Goal: Task Accomplishment & Management: Complete application form

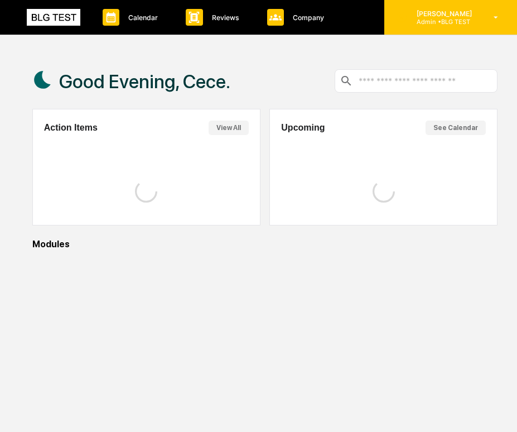
click at [444, 33] on div "[PERSON_NAME] Admin • BLG TEST" at bounding box center [450, 17] width 133 height 35
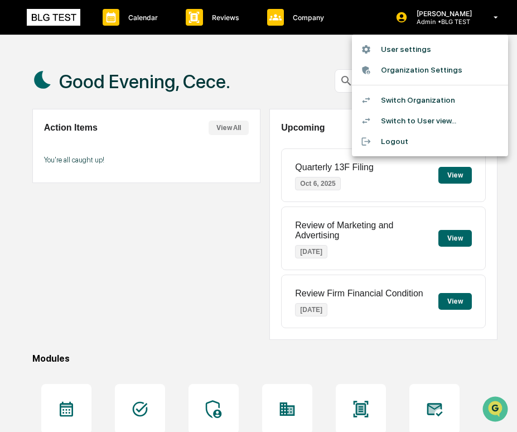
click at [423, 115] on li "Switch to User view..." at bounding box center [430, 120] width 156 height 21
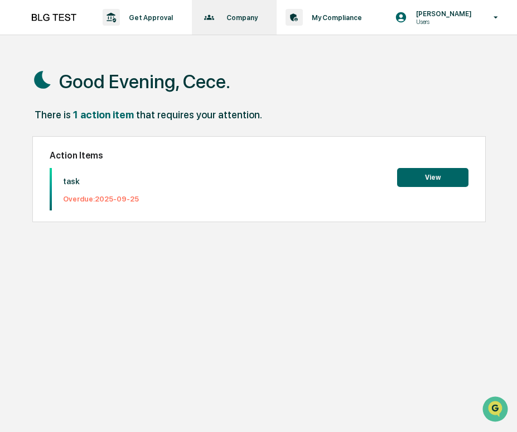
click at [258, 22] on div "Company Policies & Documents" at bounding box center [233, 17] width 74 height 35
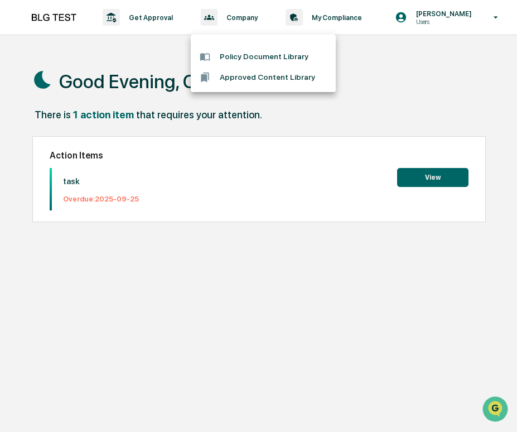
click at [196, 23] on div at bounding box center [258, 216] width 517 height 432
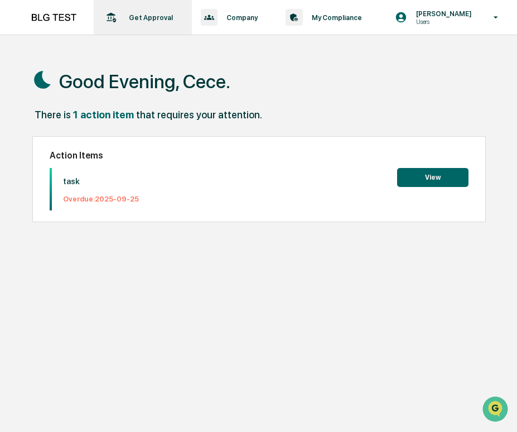
click at [151, 21] on p "Get Approval" at bounding box center [149, 17] width 59 height 8
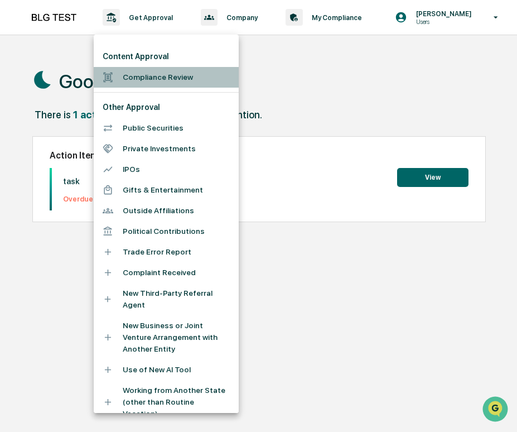
click at [139, 79] on li "Compliance Review" at bounding box center [166, 77] width 145 height 21
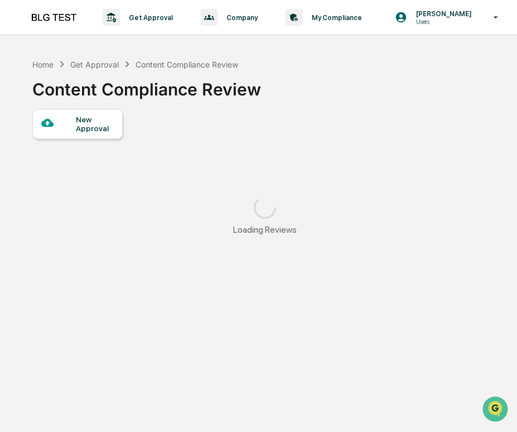
click at [90, 132] on div "New Approval" at bounding box center [94, 124] width 37 height 18
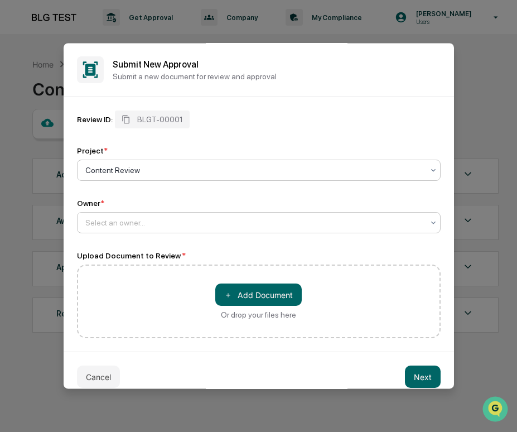
click at [143, 218] on div at bounding box center [254, 222] width 338 height 11
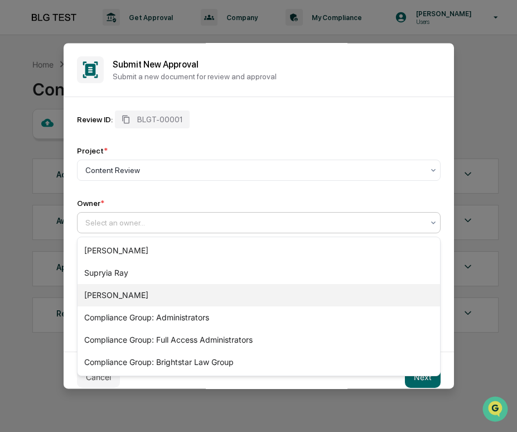
click at [137, 292] on div "[PERSON_NAME]" at bounding box center [258, 295] width 362 height 22
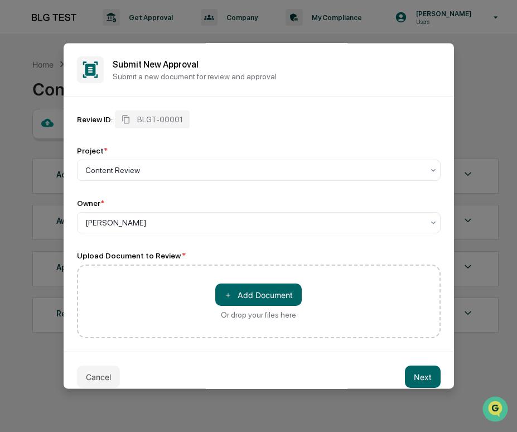
click at [250, 307] on div "＋ Add Document Or drop your files here" at bounding box center [258, 301] width 86 height 36
click at [0, 0] on input "＋ Add Document Or drop your files here" at bounding box center [0, 0] width 0 height 0
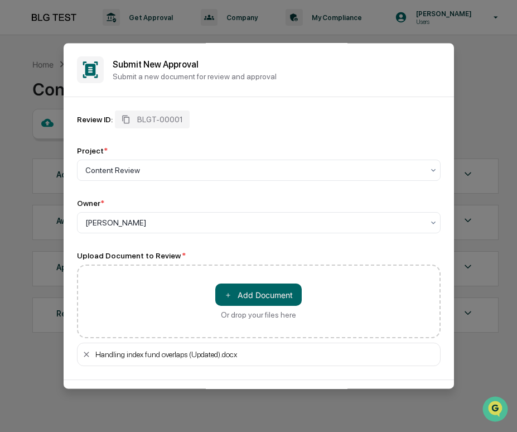
scroll to position [41, 0]
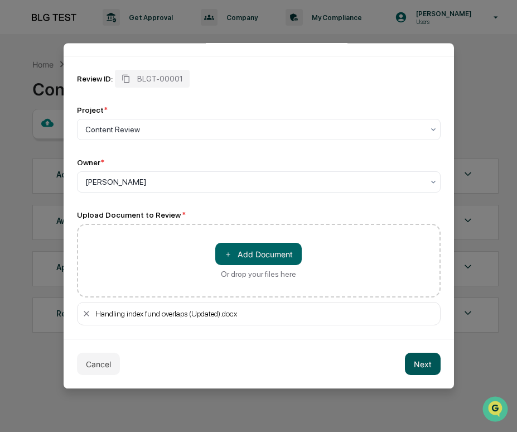
click at [415, 362] on button "Next" at bounding box center [423, 363] width 36 height 22
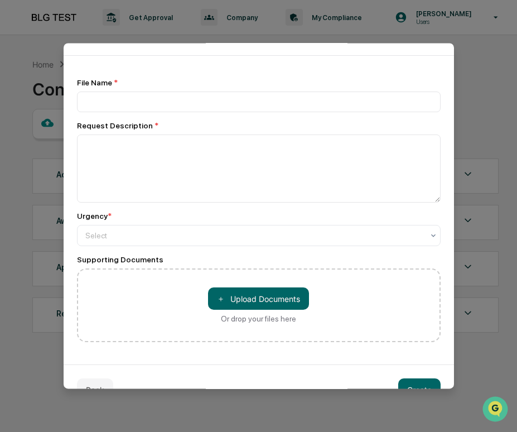
scroll to position [0, 0]
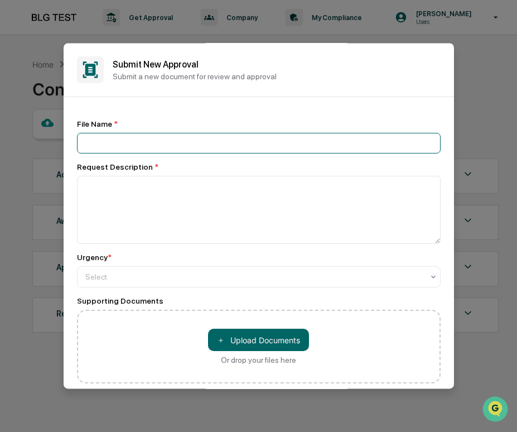
click at [218, 139] on input at bounding box center [259, 143] width 364 height 21
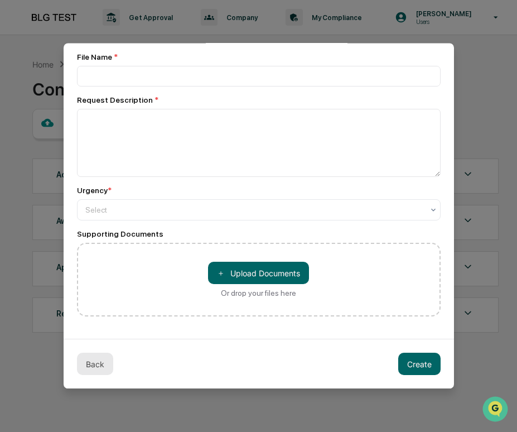
click at [105, 367] on button "Back" at bounding box center [95, 363] width 36 height 22
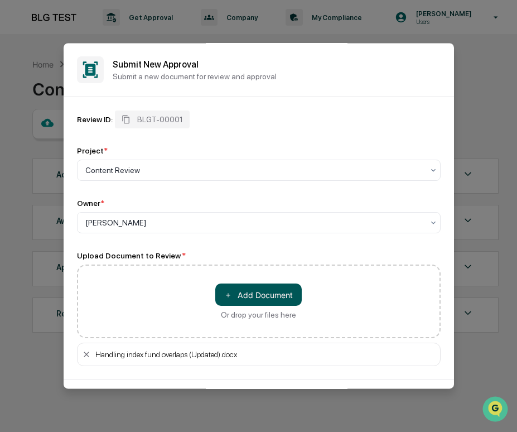
scroll to position [41, 0]
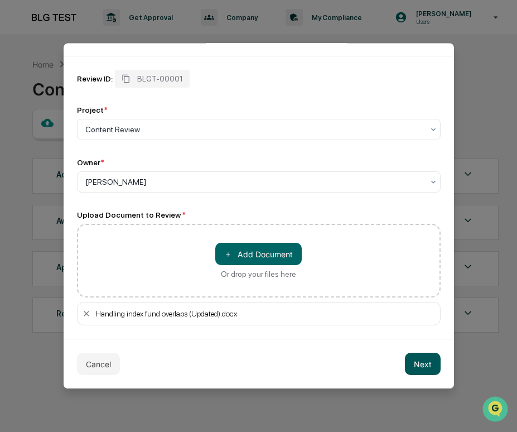
click at [438, 357] on button "Next" at bounding box center [423, 363] width 36 height 22
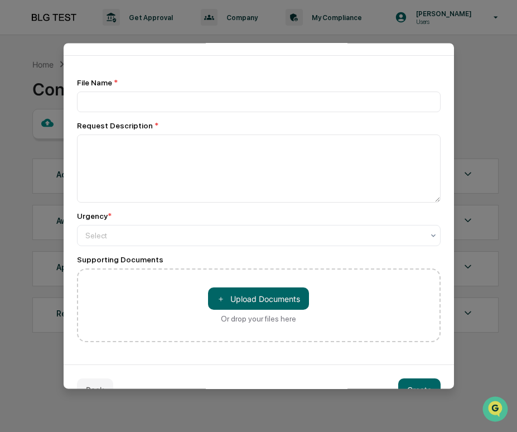
scroll to position [0, 0]
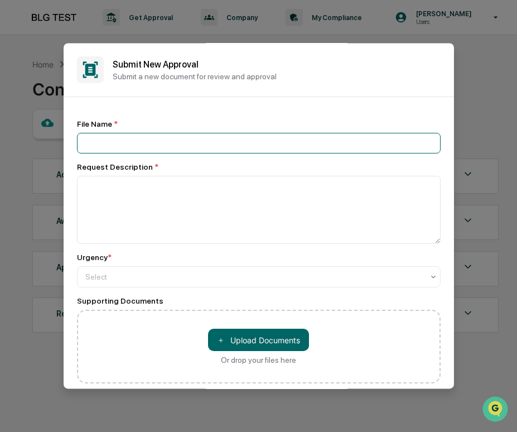
click at [173, 142] on input at bounding box center [259, 143] width 364 height 21
type input "****"
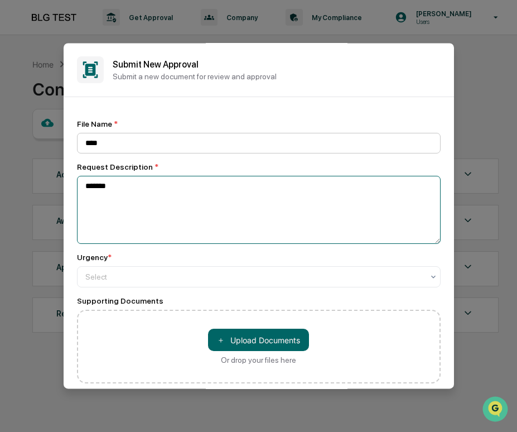
type textarea "*******"
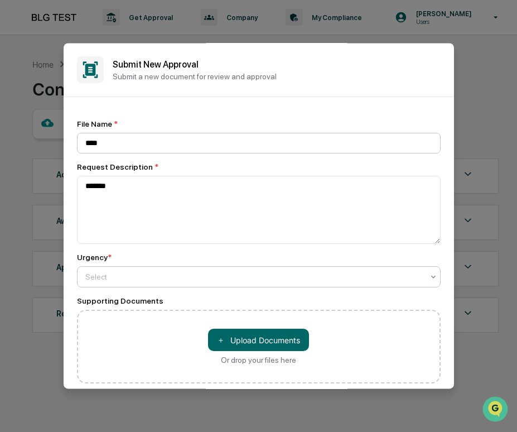
type input "*"
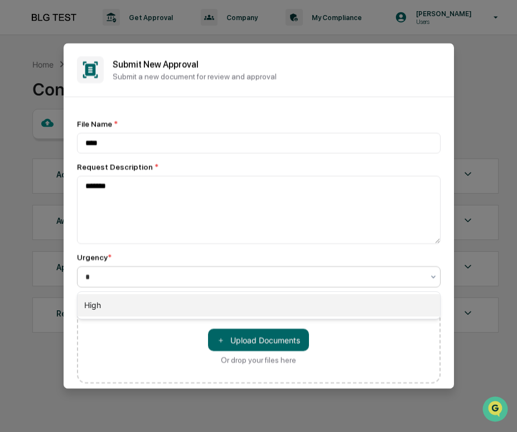
click at [133, 300] on div "High" at bounding box center [258, 305] width 362 height 22
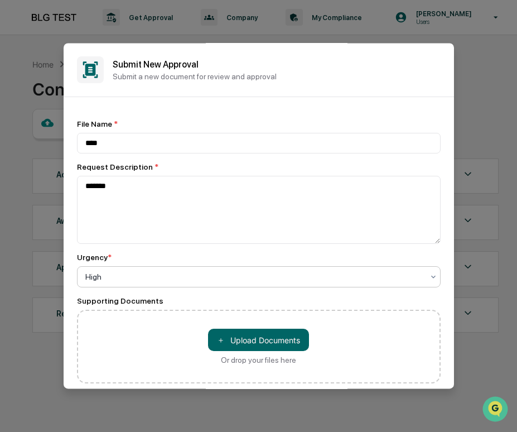
scroll to position [69, 0]
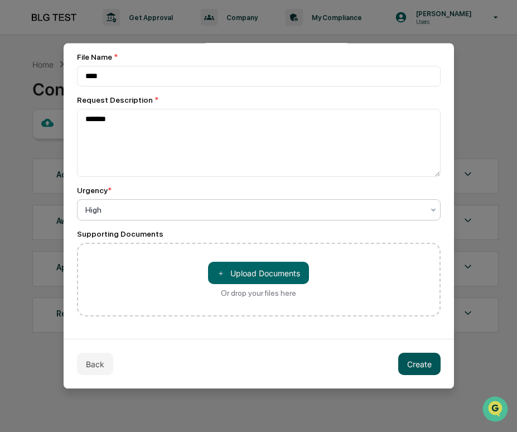
click at [413, 367] on button "Create" at bounding box center [419, 363] width 42 height 22
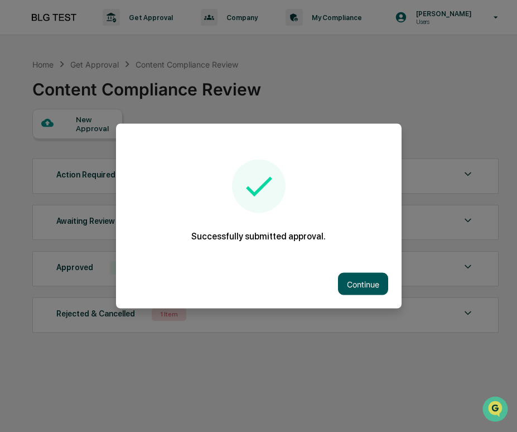
click at [365, 277] on button "Continue" at bounding box center [363, 284] width 50 height 22
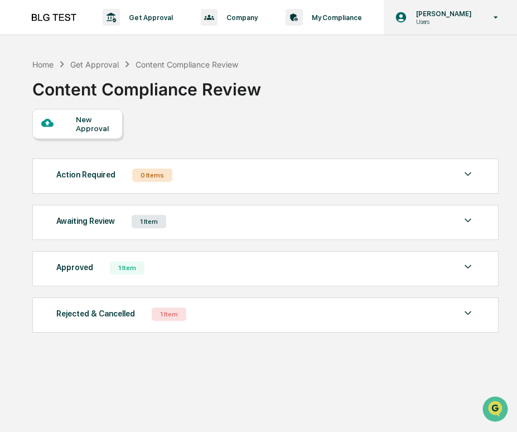
click at [458, 23] on p "Users" at bounding box center [442, 22] width 70 height 8
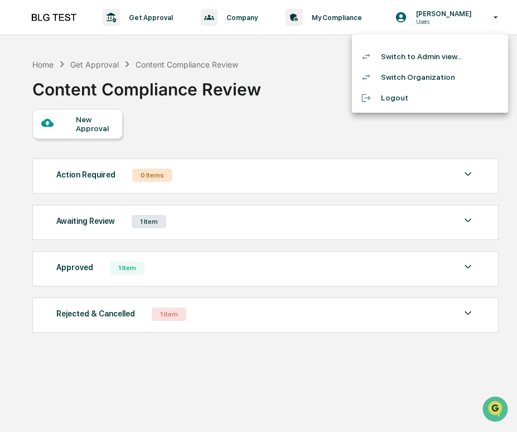
click at [438, 55] on li "Switch to Admin view..." at bounding box center [430, 56] width 156 height 21
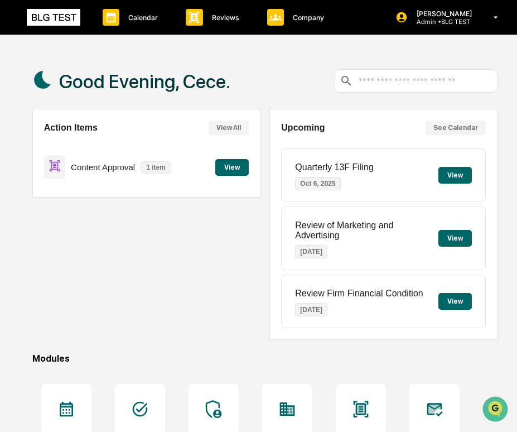
click at [226, 163] on button "View" at bounding box center [231, 167] width 33 height 17
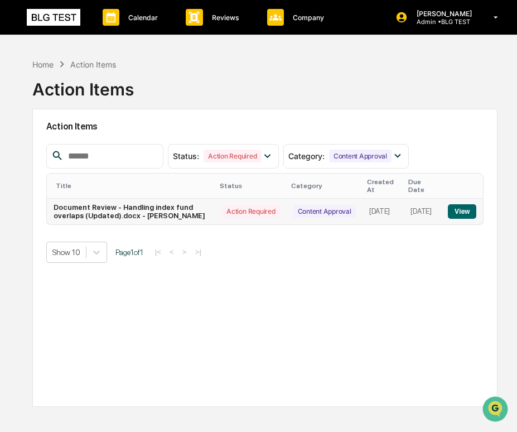
click at [462, 207] on button "View" at bounding box center [462, 211] width 28 height 14
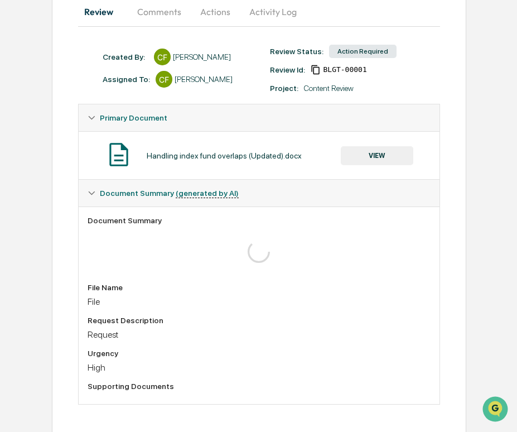
scroll to position [116, 0]
click at [360, 151] on button "VIEW" at bounding box center [377, 156] width 72 height 19
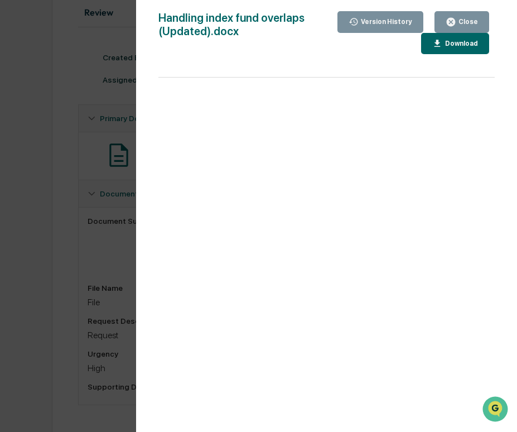
click at [449, 47] on div "Download" at bounding box center [460, 44] width 35 height 8
click at [469, 21] on div "Close" at bounding box center [467, 22] width 22 height 8
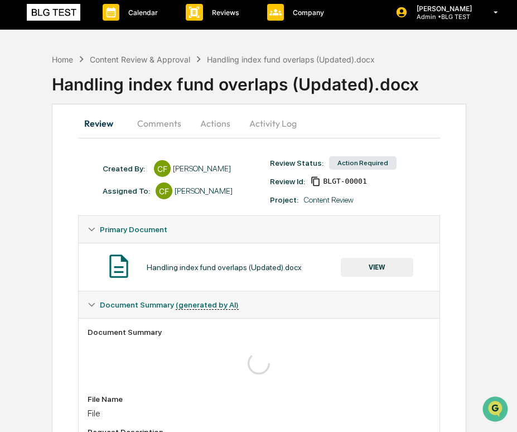
scroll to position [0, 0]
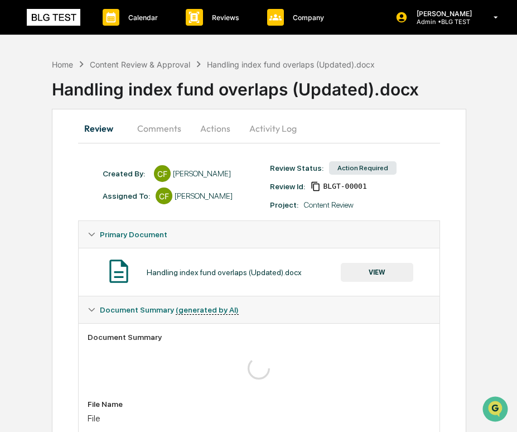
click at [211, 123] on button "Actions" at bounding box center [215, 128] width 50 height 27
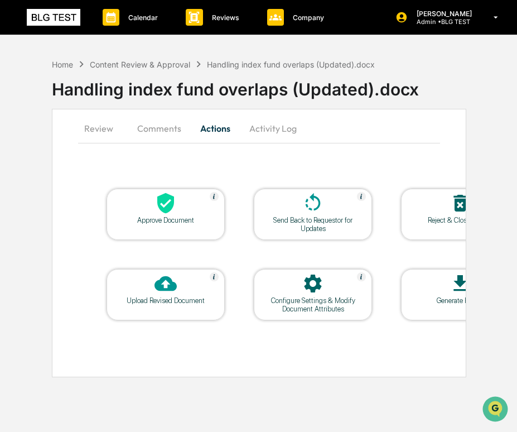
click at [164, 282] on icon at bounding box center [165, 283] width 22 height 22
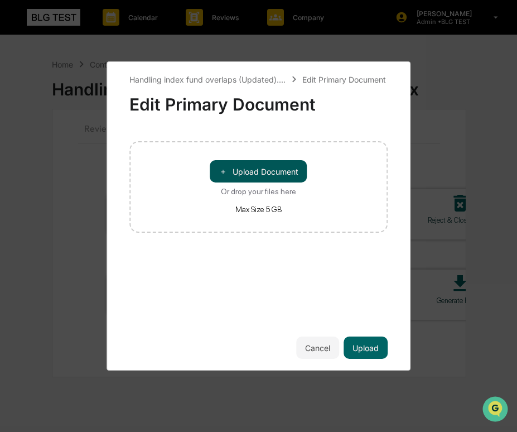
click at [258, 177] on button "＋ Upload Document" at bounding box center [258, 171] width 97 height 22
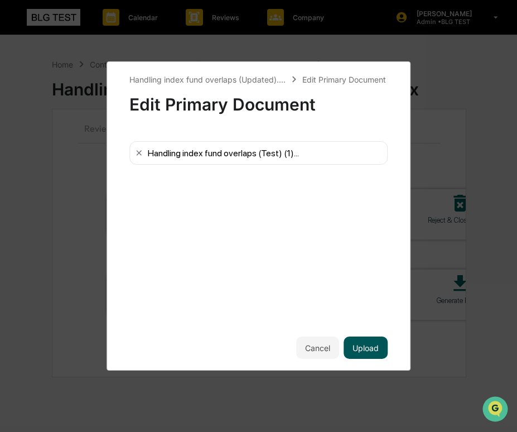
click at [367, 347] on button "Upload" at bounding box center [365, 347] width 44 height 22
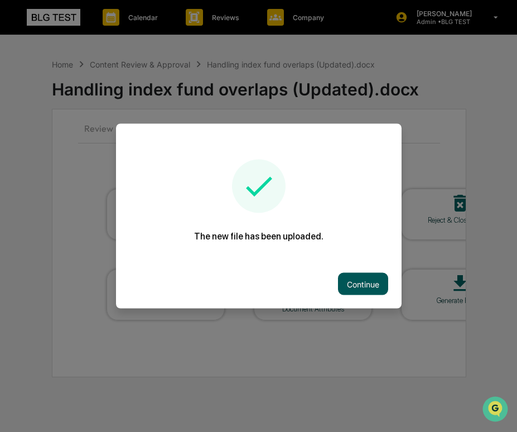
click at [371, 279] on button "Continue" at bounding box center [363, 284] width 50 height 22
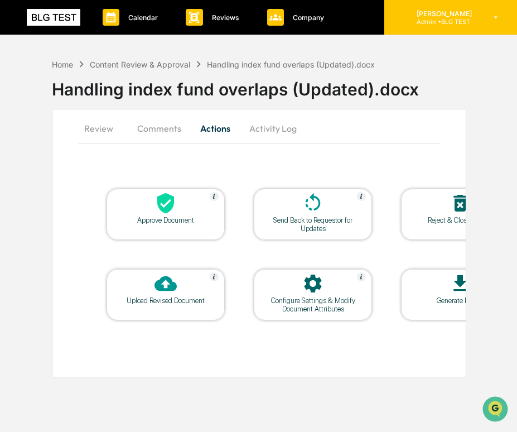
click at [435, 15] on p "[PERSON_NAME]" at bounding box center [443, 13] width 70 height 8
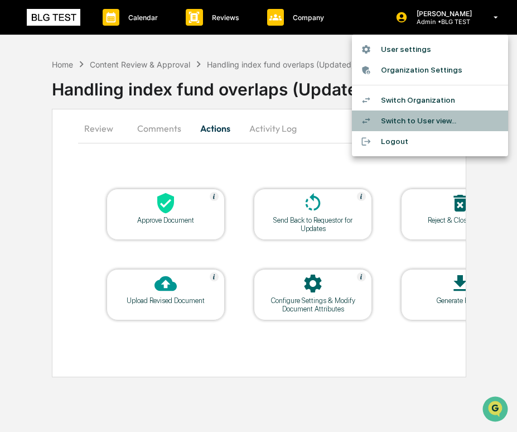
click at [418, 119] on li "Switch to User view..." at bounding box center [430, 120] width 156 height 21
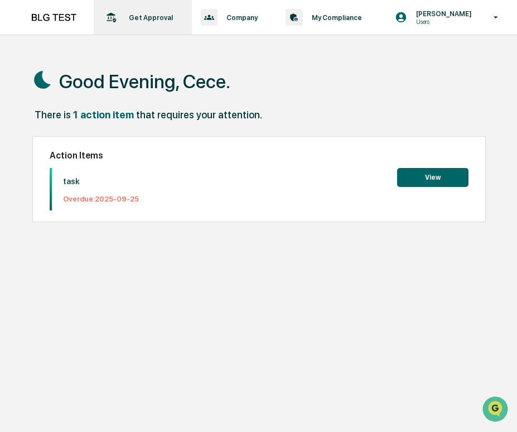
click at [163, 14] on p "Get Approval" at bounding box center [149, 17] width 59 height 8
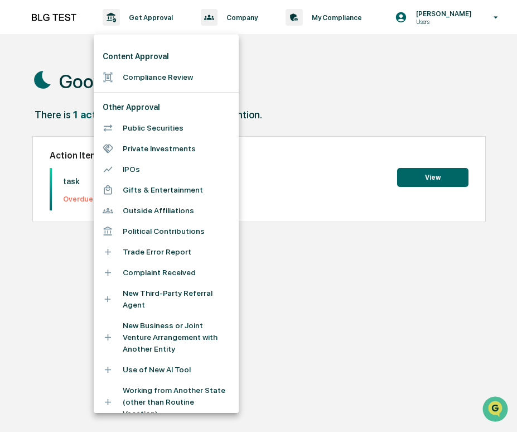
scroll to position [336, 0]
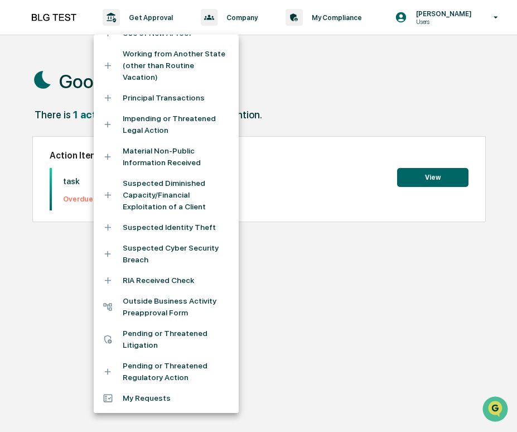
click at [141, 405] on li "My Requests" at bounding box center [166, 397] width 145 height 21
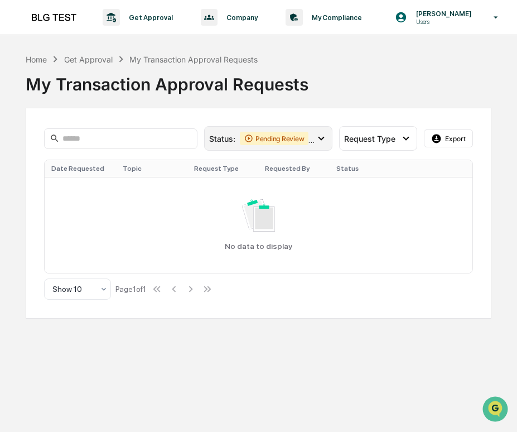
click at [258, 141] on div "Pending Review" at bounding box center [274, 138] width 69 height 13
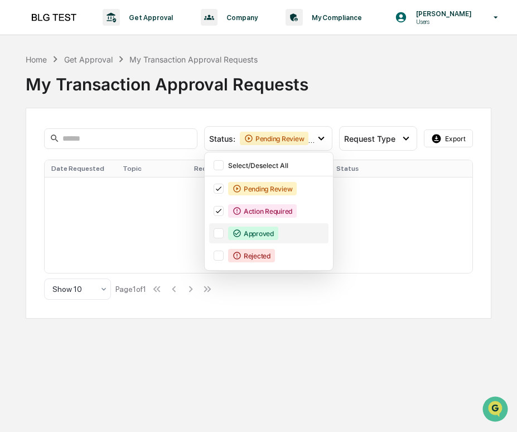
click at [258, 236] on div "Approved" at bounding box center [253, 232] width 50 height 13
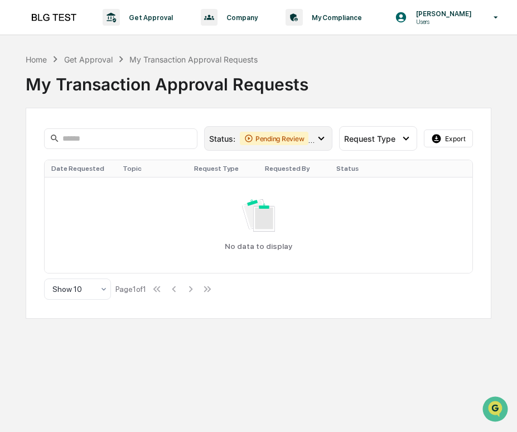
click at [285, 142] on div "Pending Review" at bounding box center [274, 138] width 69 height 13
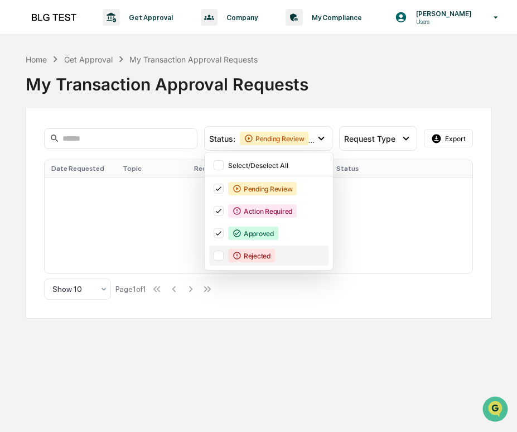
click at [239, 257] on icon at bounding box center [236, 255] width 9 height 9
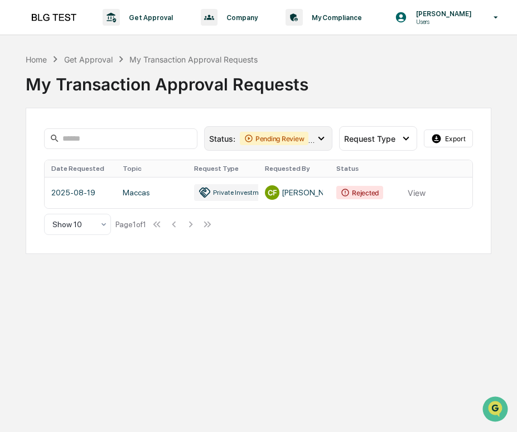
click at [260, 139] on div "Pending Review" at bounding box center [274, 138] width 69 height 13
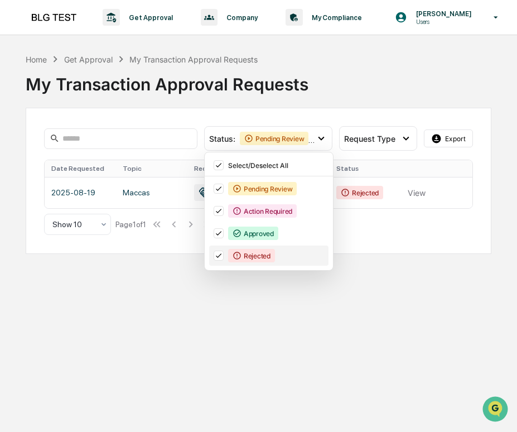
click at [237, 246] on div "Rejected" at bounding box center [268, 255] width 119 height 20
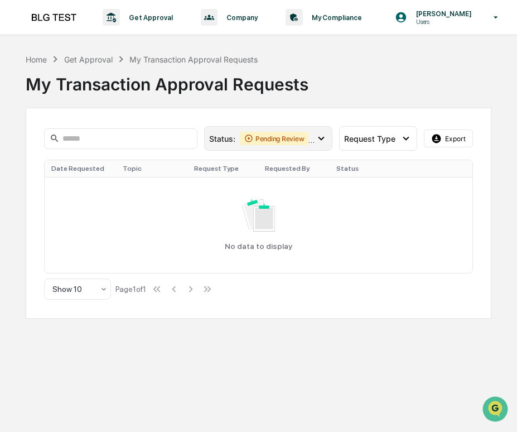
click at [264, 138] on div "Pending Review" at bounding box center [274, 138] width 69 height 13
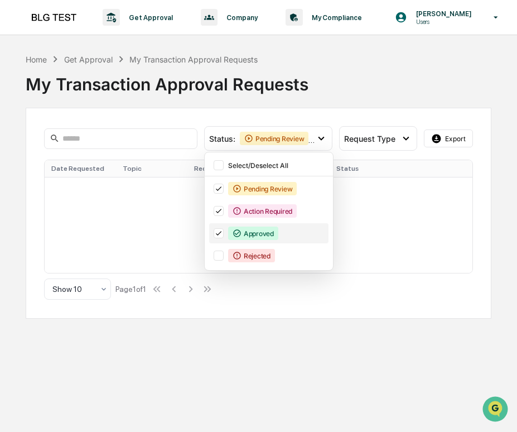
click at [231, 236] on div "Approved" at bounding box center [253, 232] width 50 height 13
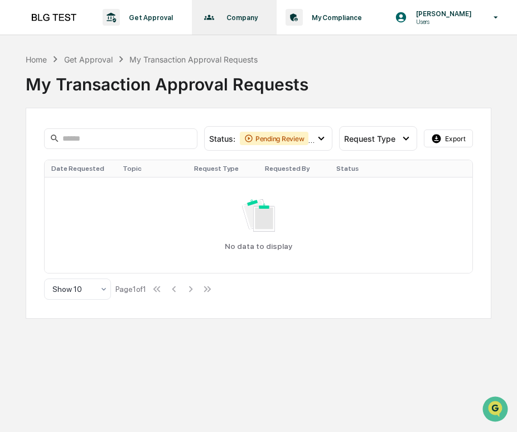
click at [216, 16] on icon at bounding box center [209, 17] width 17 height 17
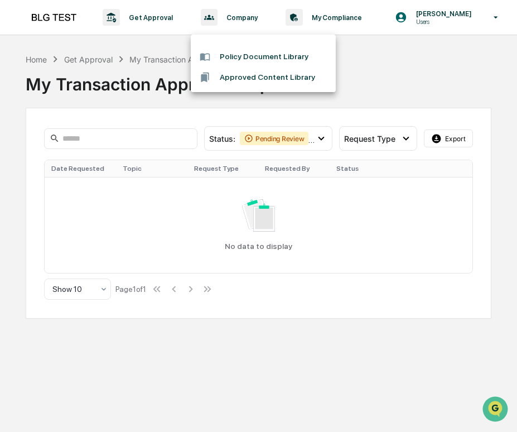
click at [173, 12] on div at bounding box center [258, 216] width 517 height 432
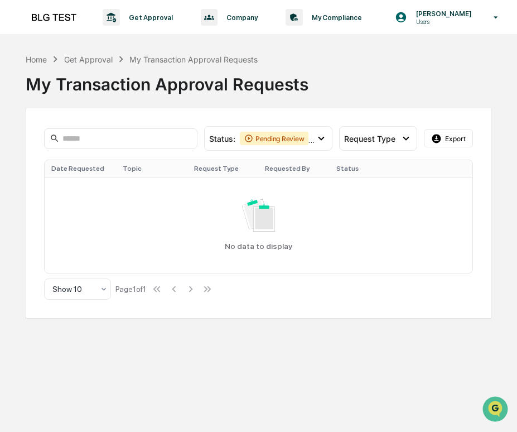
click at [158, 15] on p "Get Approval" at bounding box center [149, 17] width 59 height 8
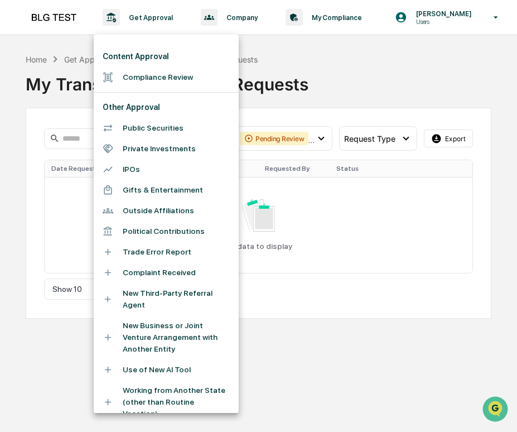
click at [144, 88] on ul "Content Approval Compliance Review Other Approval Public Securities Private Inv…" at bounding box center [166, 392] width 145 height 714
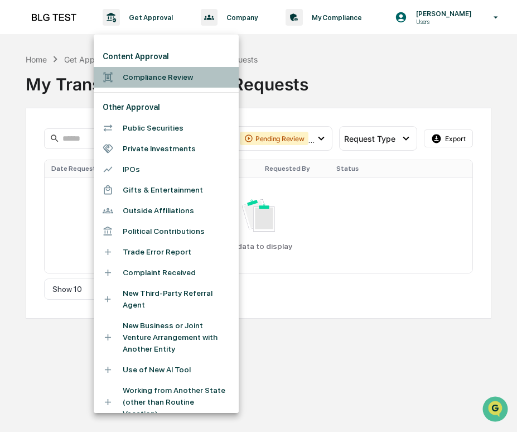
click at [153, 79] on li "Compliance Review" at bounding box center [166, 77] width 145 height 21
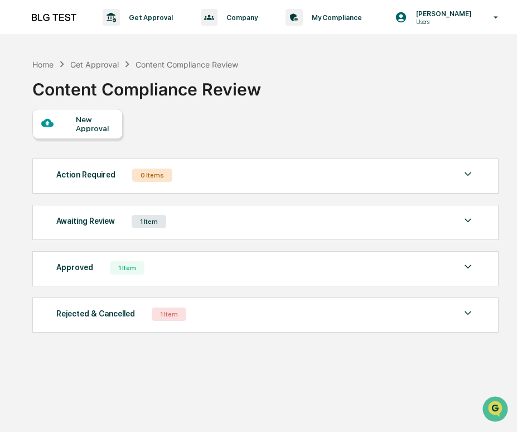
click at [201, 231] on div "Awaiting Review 1 Item File Name Review Id Created Date Requested By Compliance…" at bounding box center [265, 222] width 466 height 35
click at [209, 217] on div "Awaiting Review 1 Item" at bounding box center [265, 222] width 419 height 16
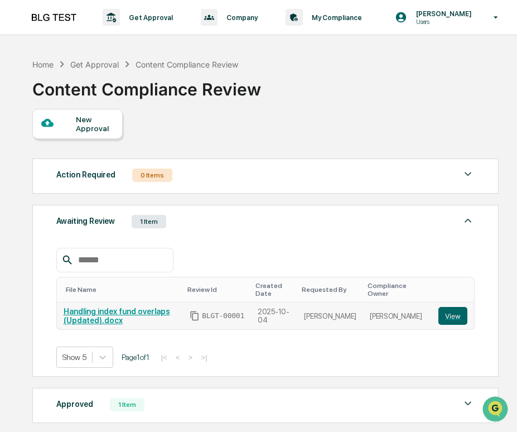
click at [138, 312] on link "Handling index fund overlaps (Updated).docx" at bounding box center [117, 316] width 106 height 18
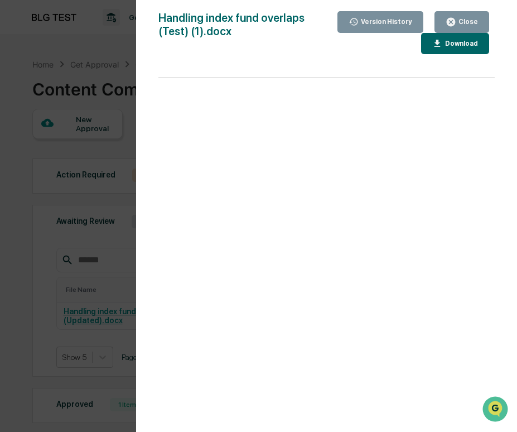
click at [74, 259] on div "Version History [DATE] 12:17 AM [PERSON_NAME] [DATE] 12:17 AM [PERSON_NAME] Han…" at bounding box center [258, 216] width 517 height 432
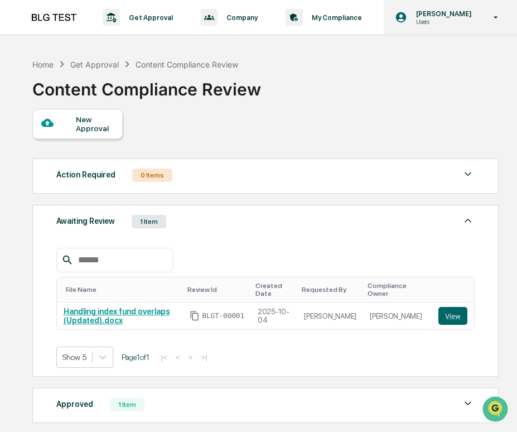
click at [450, 8] on div "[PERSON_NAME] Users" at bounding box center [450, 17] width 133 height 35
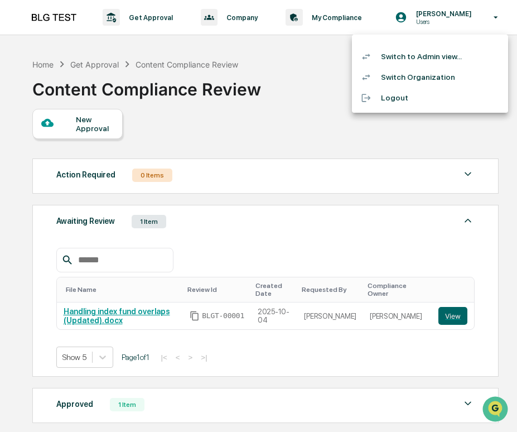
click at [449, 56] on li "Switch to Admin view..." at bounding box center [430, 56] width 156 height 21
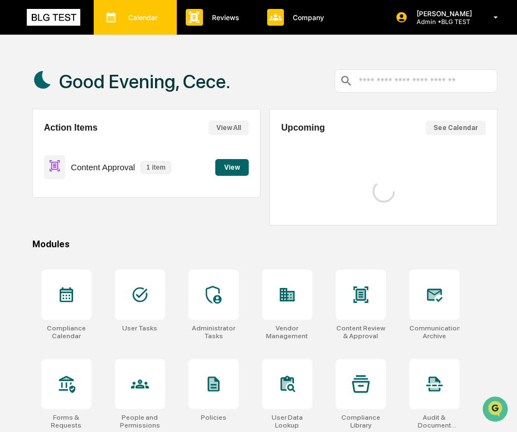
click at [158, 13] on p "Calendar" at bounding box center [141, 17] width 44 height 8
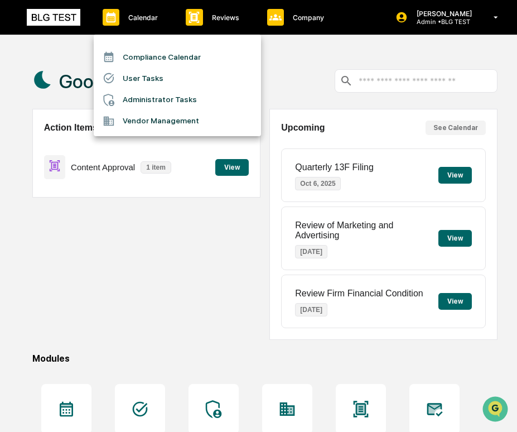
click at [226, 177] on div at bounding box center [258, 216] width 517 height 432
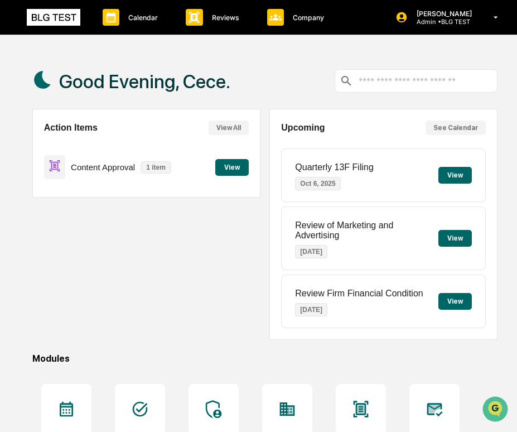
click at [228, 167] on button "View" at bounding box center [231, 167] width 33 height 17
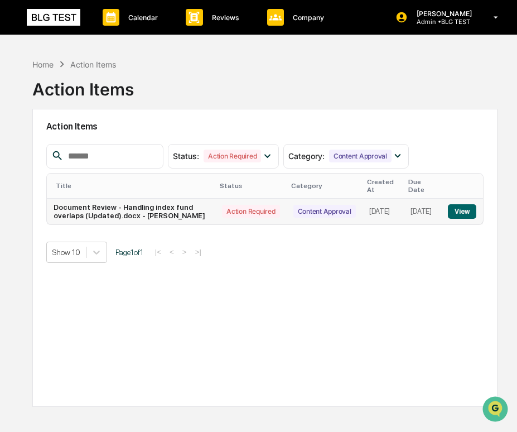
click at [466, 204] on button "View" at bounding box center [462, 211] width 28 height 14
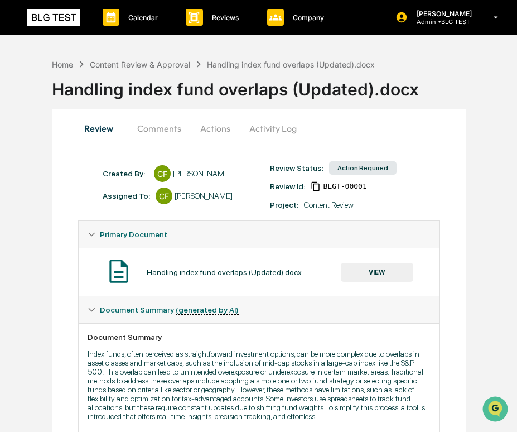
click at [173, 130] on button "Comments" at bounding box center [159, 128] width 62 height 27
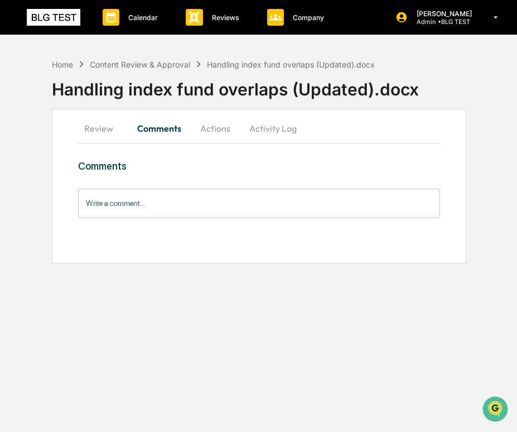
click at [218, 127] on button "Actions" at bounding box center [215, 128] width 50 height 27
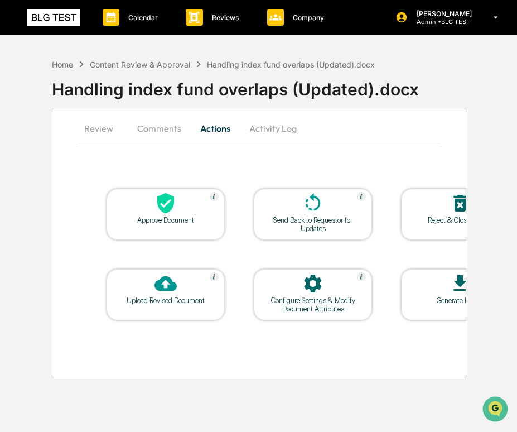
click at [90, 132] on button "Review" at bounding box center [103, 128] width 50 height 27
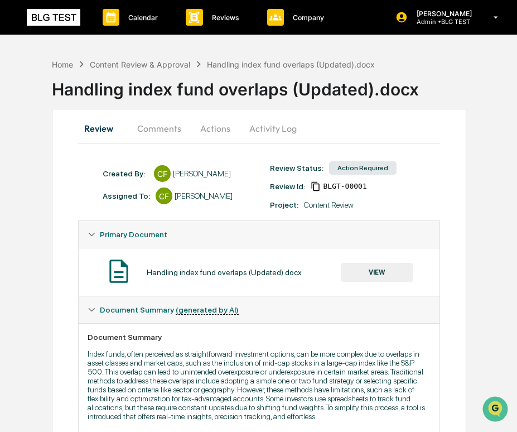
click at [393, 268] on button "VIEW" at bounding box center [377, 272] width 72 height 19
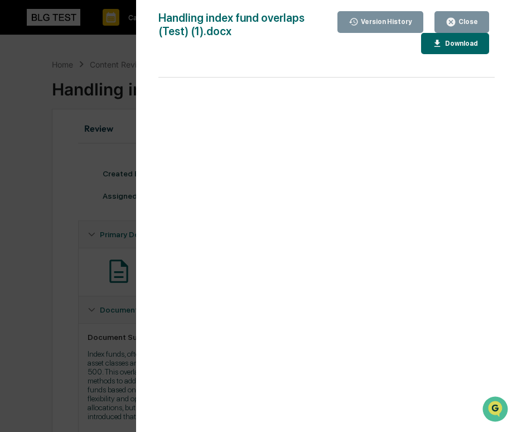
click at [88, 214] on div "Version History [DATE] 12:17 AM [PERSON_NAME] [DATE] 12:17 AM [PERSON_NAME] Han…" at bounding box center [258, 216] width 517 height 432
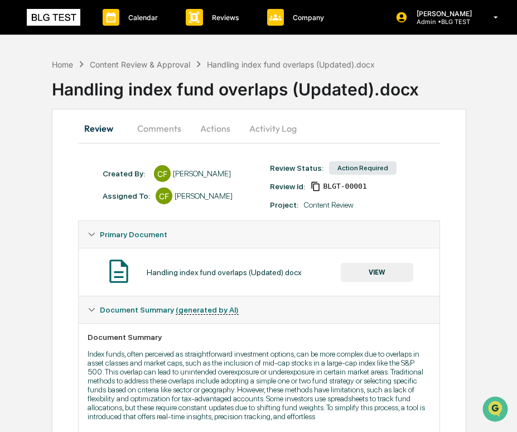
click at [214, 139] on button "Actions" at bounding box center [215, 128] width 50 height 27
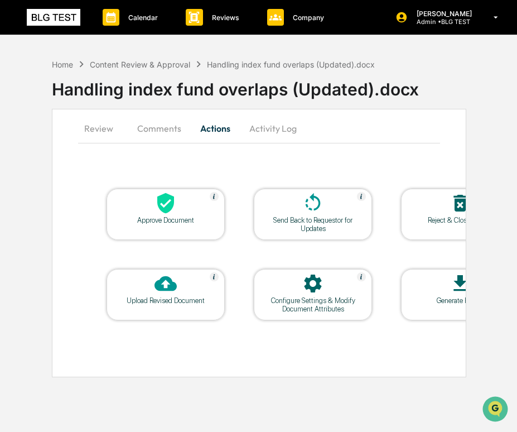
click at [168, 232] on div "Approve Document" at bounding box center [165, 213] width 118 height 51
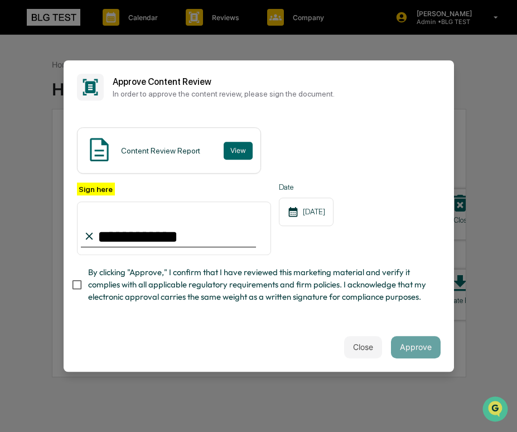
type input "**********"
click at [400, 335] on div "Close Approve" at bounding box center [259, 346] width 390 height 49
click at [403, 353] on button "Approve" at bounding box center [416, 347] width 50 height 22
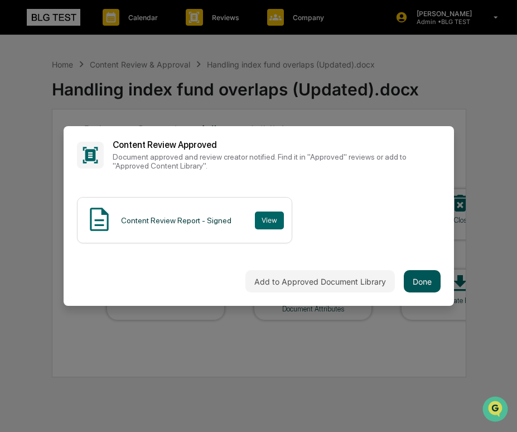
click at [415, 276] on button "Done" at bounding box center [422, 281] width 37 height 22
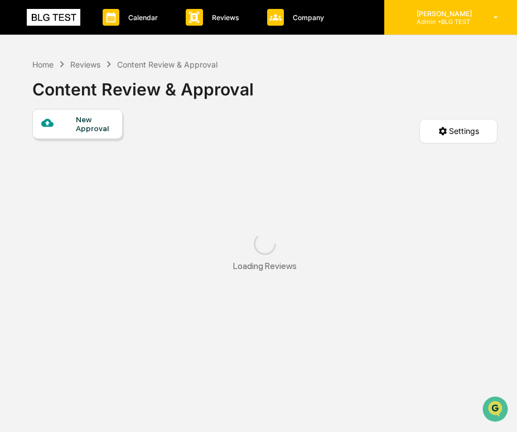
click at [453, 20] on p "Admin • BLG TEST" at bounding box center [443, 22] width 70 height 8
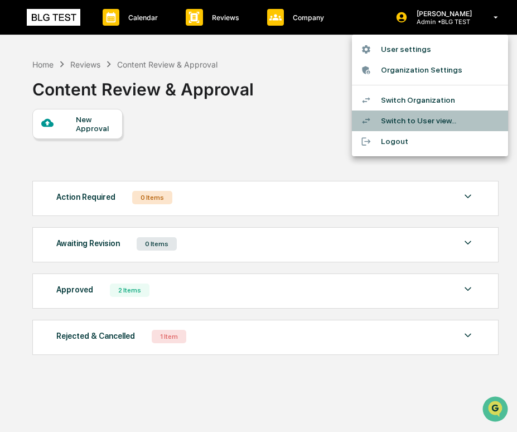
click at [427, 122] on li "Switch to User view..." at bounding box center [430, 120] width 156 height 21
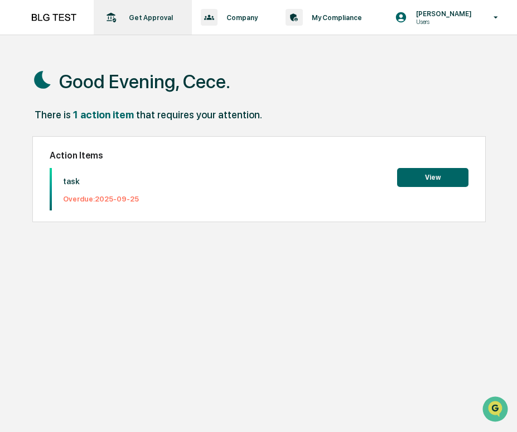
click at [171, 25] on div "Get Approval Content & Transactions" at bounding box center [141, 17] width 87 height 35
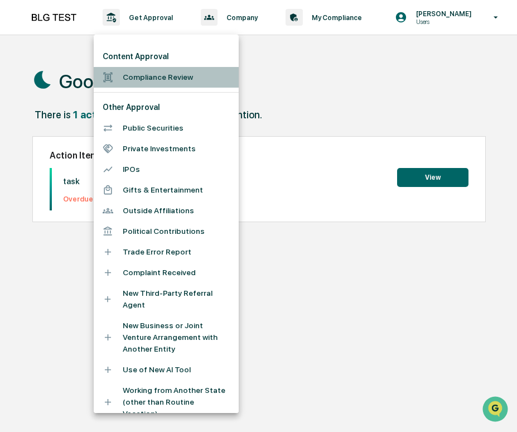
click at [175, 75] on li "Compliance Review" at bounding box center [166, 77] width 145 height 21
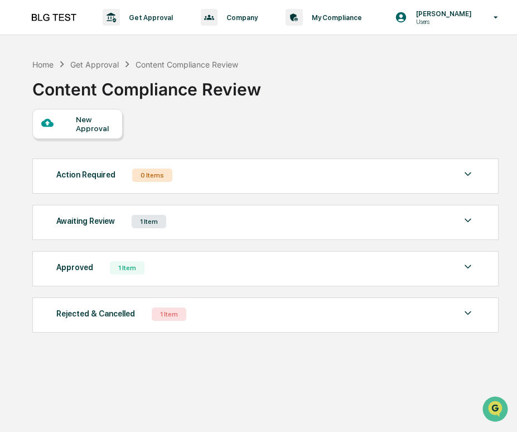
click at [218, 272] on div "Approved 1 Item" at bounding box center [265, 268] width 419 height 16
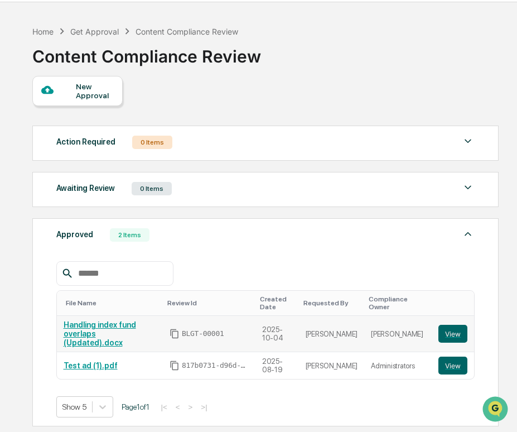
scroll to position [36, 0]
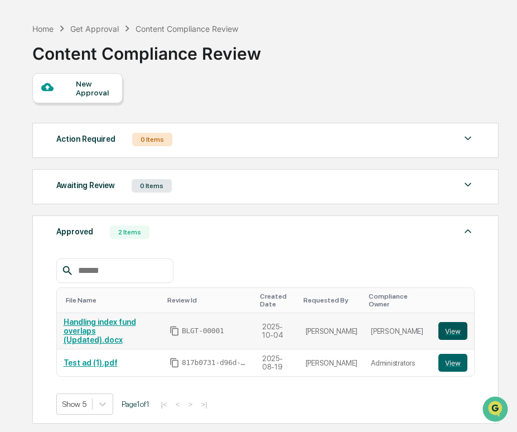
click at [444, 327] on button "View" at bounding box center [452, 331] width 29 height 18
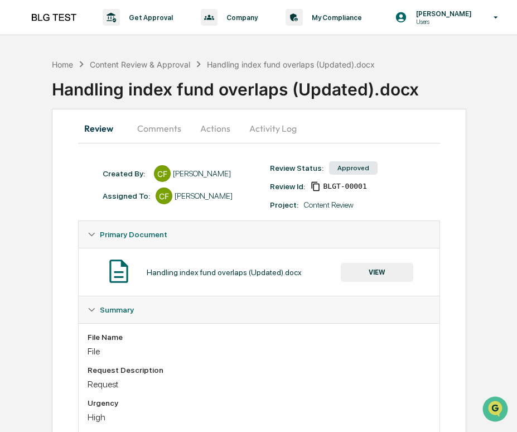
click at [376, 275] on button "VIEW" at bounding box center [377, 272] width 72 height 19
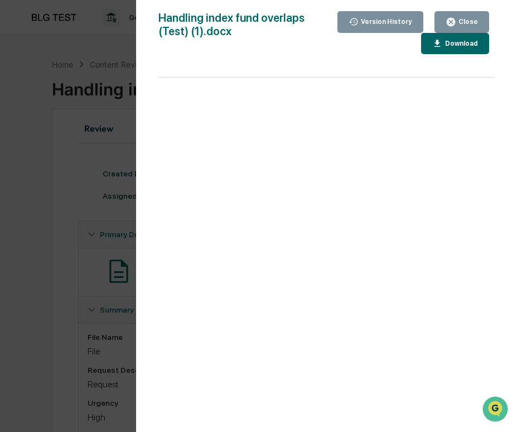
click at [113, 241] on div "Version History [DATE] 12:17 AM [PERSON_NAME] [DATE] 12:17 AM [PERSON_NAME] Han…" at bounding box center [258, 216] width 517 height 432
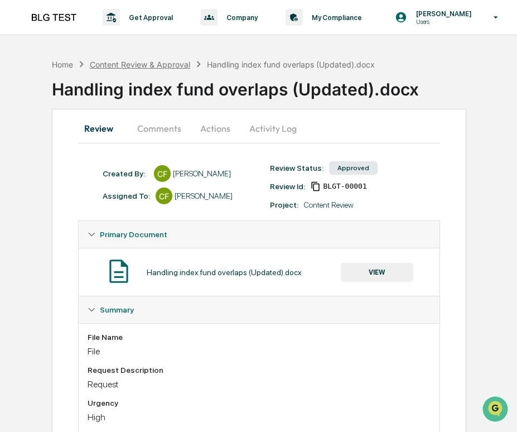
click at [124, 68] on div "Content Review & Approval" at bounding box center [140, 64] width 100 height 9
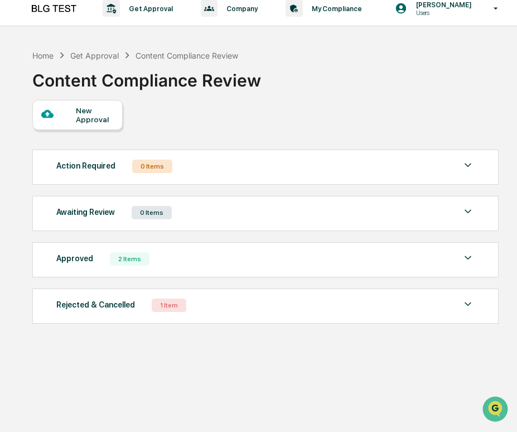
click at [169, 258] on div "Approved 2 Items" at bounding box center [265, 259] width 419 height 16
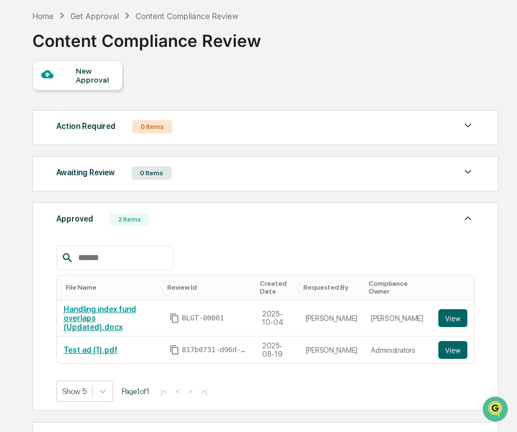
scroll to position [54, 0]
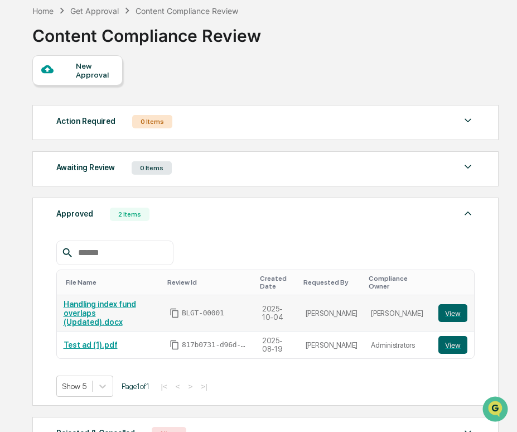
click at [108, 310] on link "Handling index fund overlaps (Updated).docx" at bounding box center [100, 312] width 72 height 27
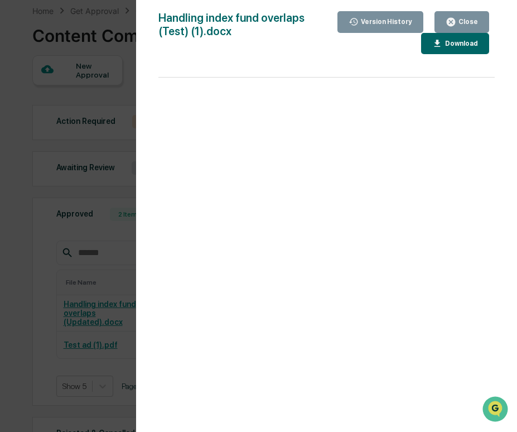
click at [88, 301] on div "Version History [DATE] 12:17 AM [PERSON_NAME] [DATE] 12:17 AM [PERSON_NAME] Han…" at bounding box center [258, 216] width 517 height 432
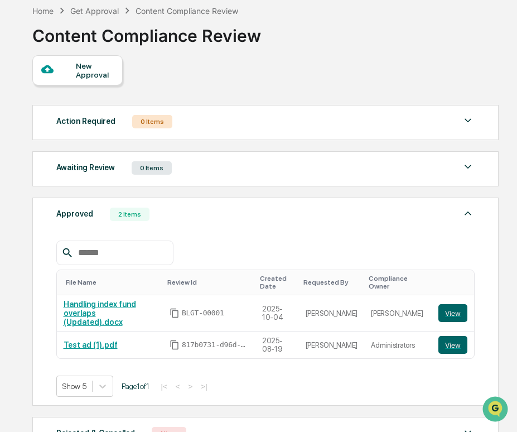
scroll to position [0, 0]
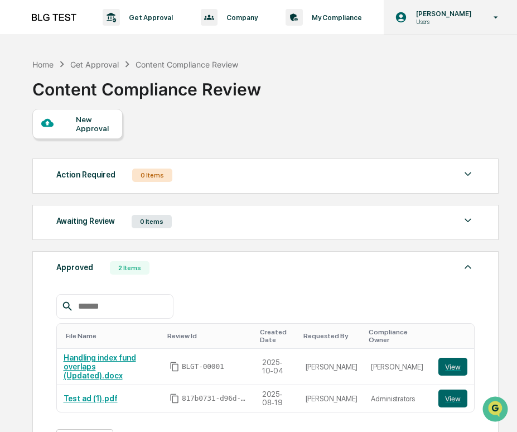
click at [468, 9] on div "[PERSON_NAME] Users" at bounding box center [450, 17] width 133 height 35
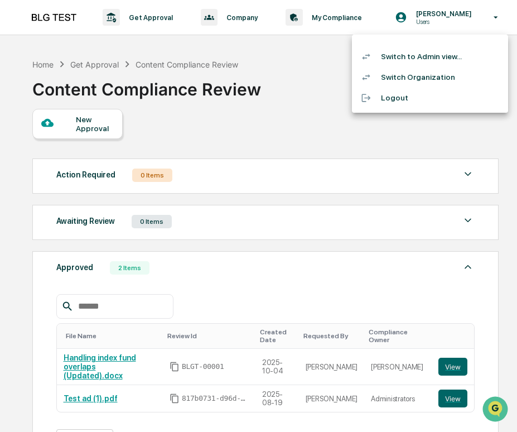
click at [452, 71] on li "Switch Organization" at bounding box center [430, 77] width 156 height 21
